Goal: Complete application form

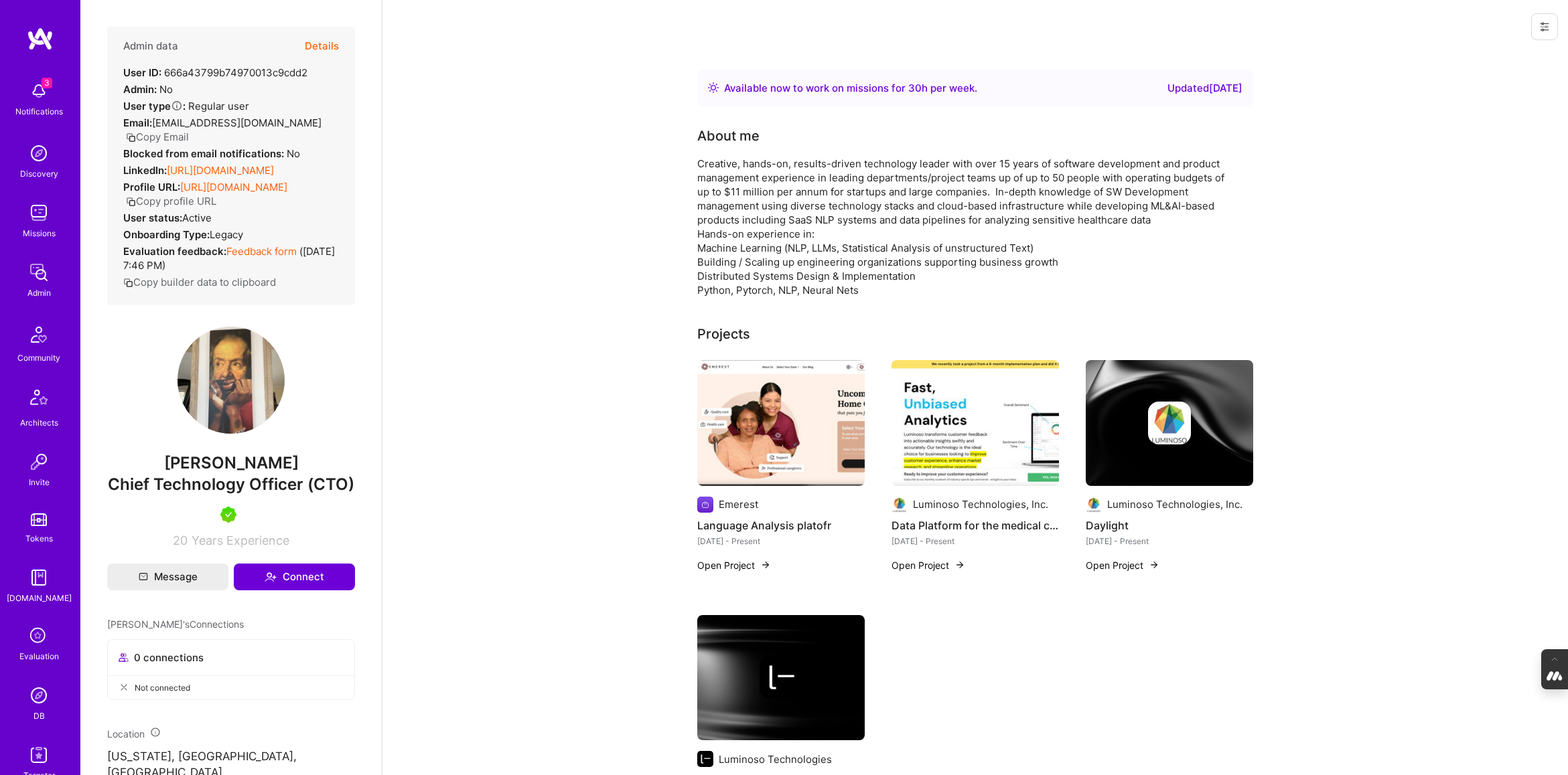
click at [37, 636] on icon at bounding box center [39, 636] width 25 height 25
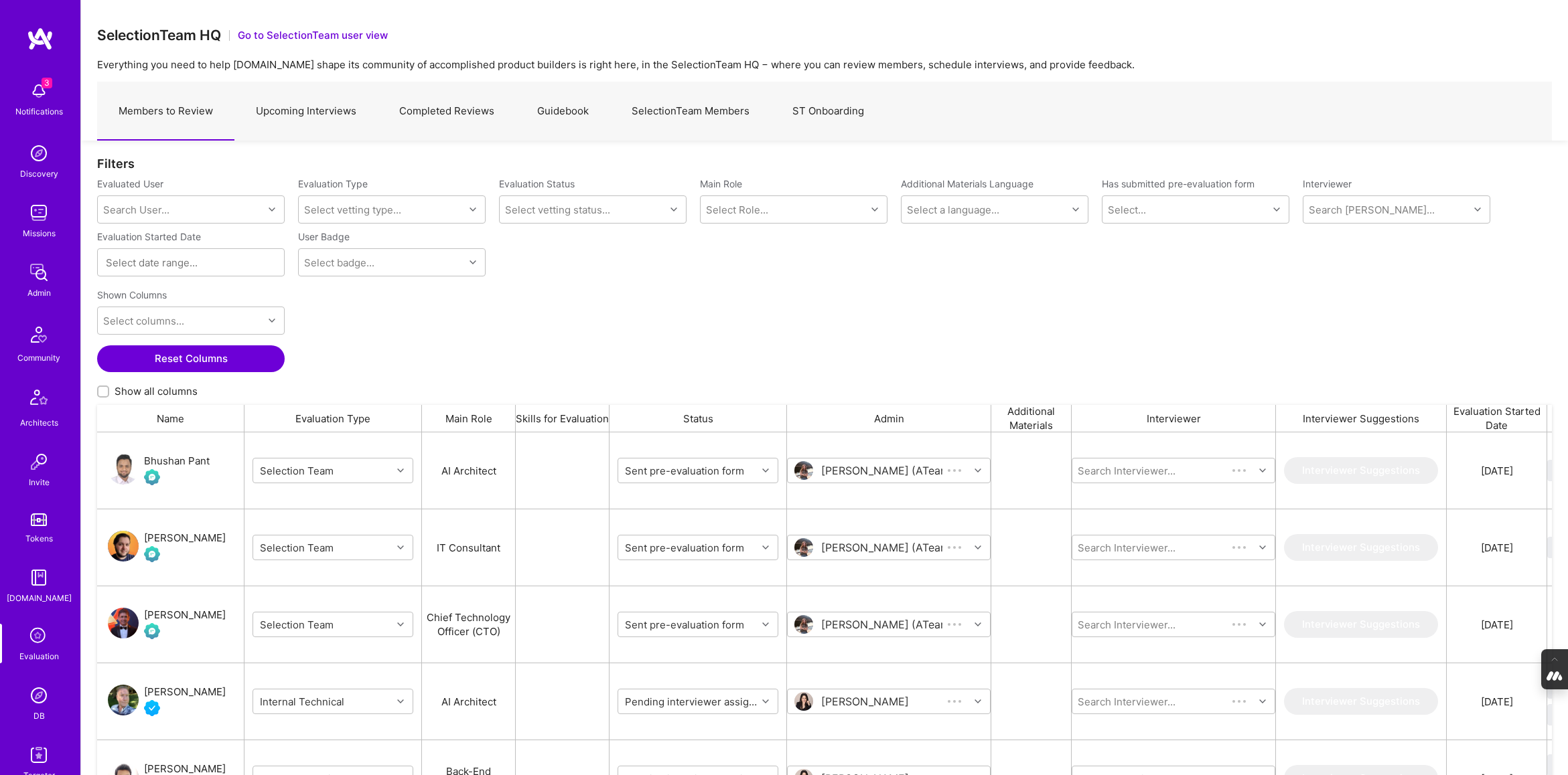
scroll to position [635, 1455]
click at [319, 116] on link "Upcoming Interviews" at bounding box center [306, 112] width 143 height 58
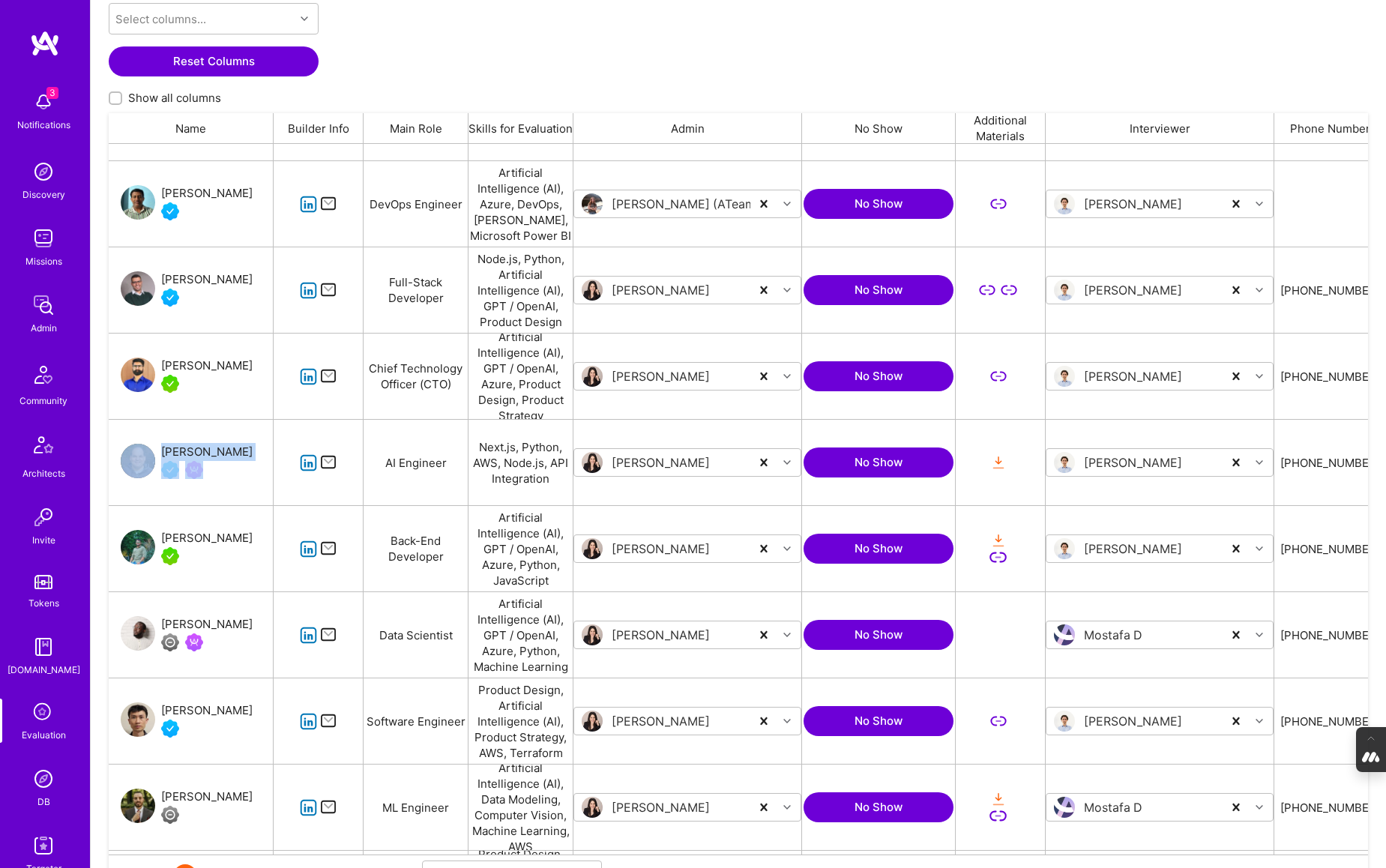
scroll to position [711, 1259]
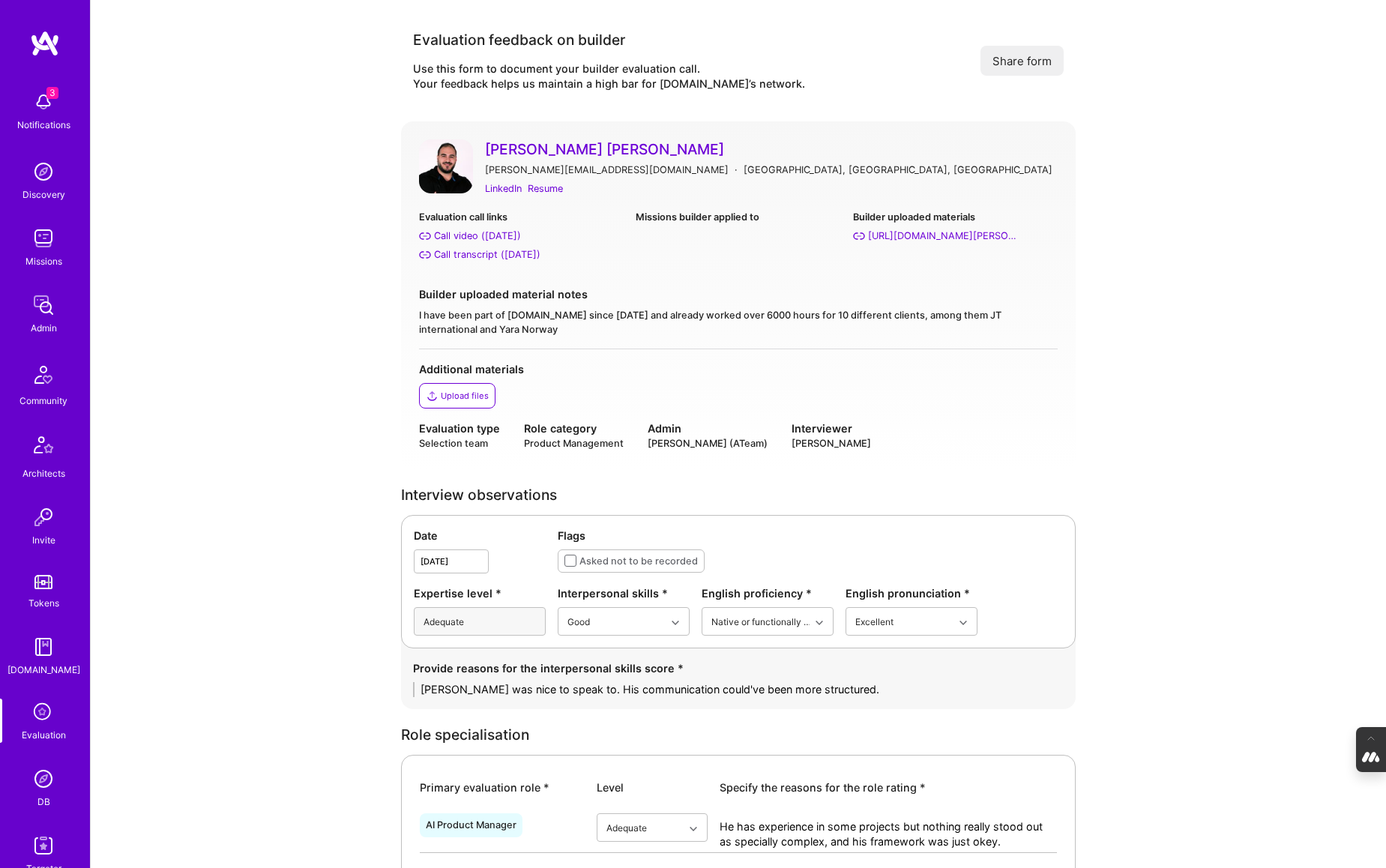
scroll to position [2288, 0]
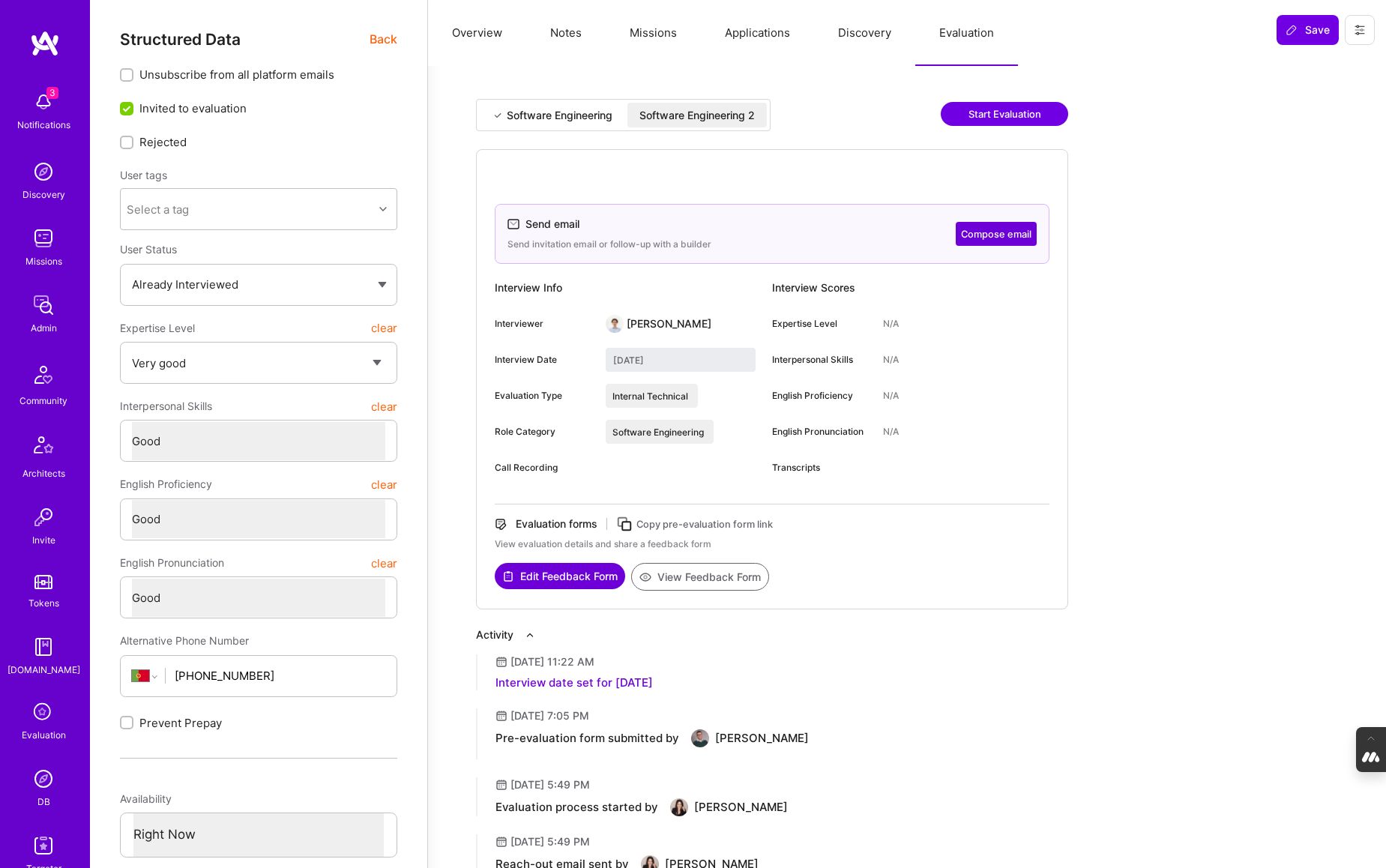
select select "5"
select select "4"
select select "6"
select select "PT"
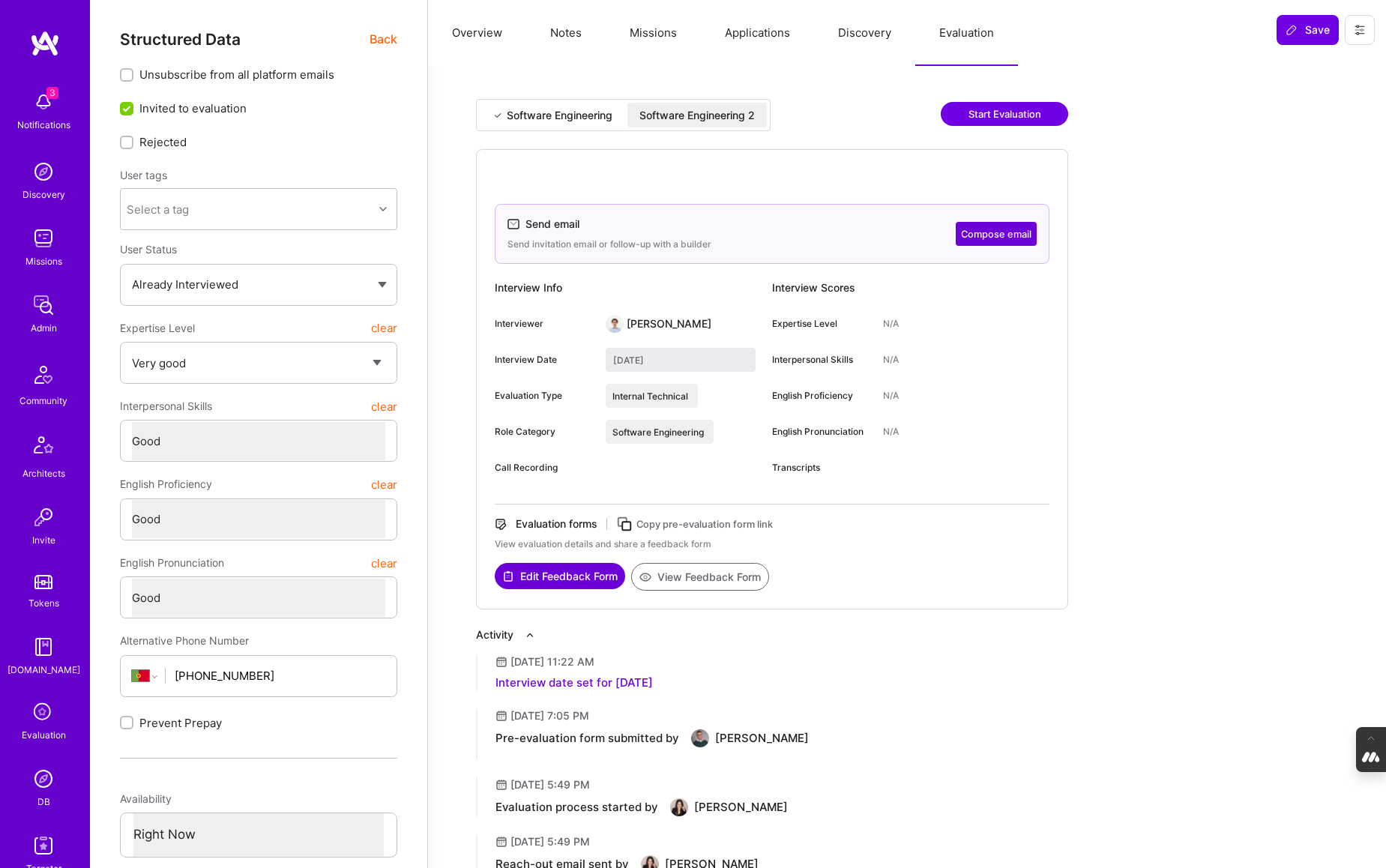
select select "Right Now"
